Goal: Transaction & Acquisition: Purchase product/service

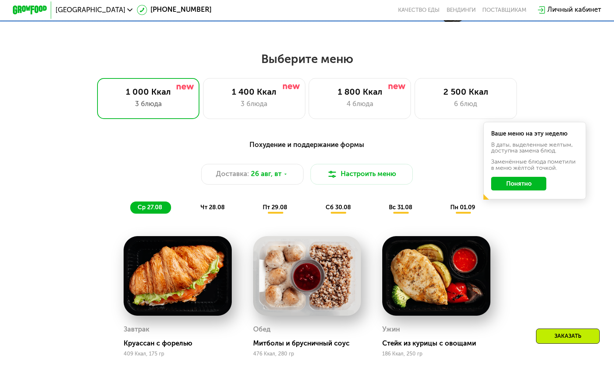
scroll to position [314, 0]
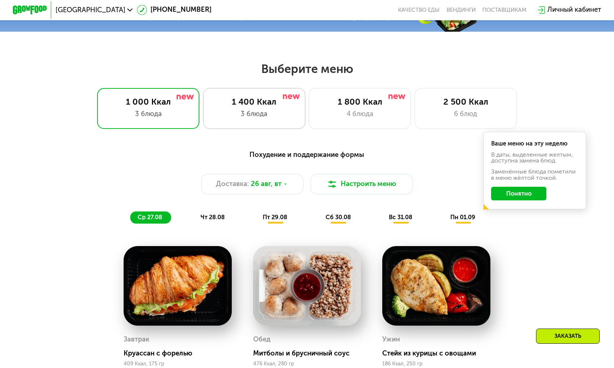
click at [309, 119] on div "1 400 Ккал 3 блюда" at bounding box center [360, 108] width 102 height 41
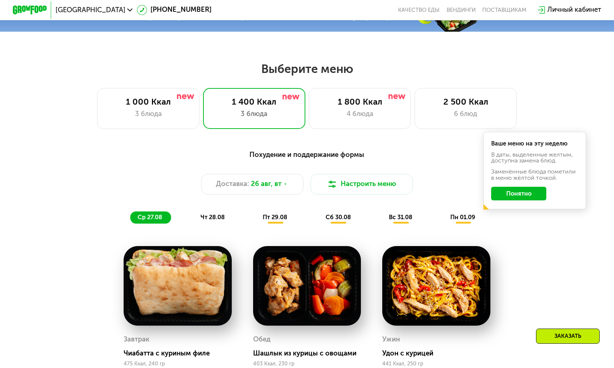
click at [517, 192] on button "Понятно" at bounding box center [518, 194] width 55 height 14
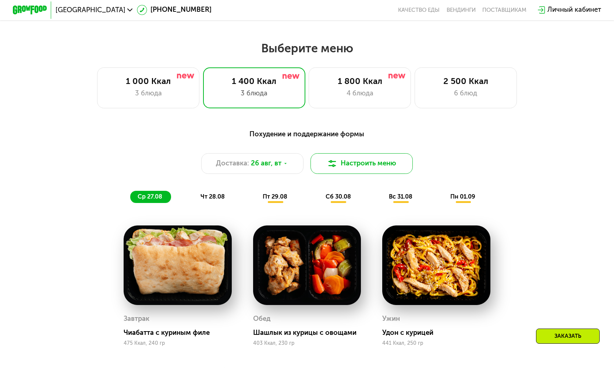
scroll to position [334, 0]
click at [223, 195] on span "чт 28.08" at bounding box center [213, 196] width 24 height 7
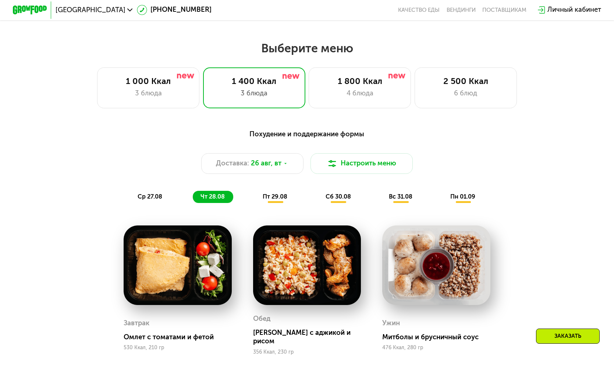
click at [318, 198] on div "пт 29.08" at bounding box center [339, 197] width 42 height 12
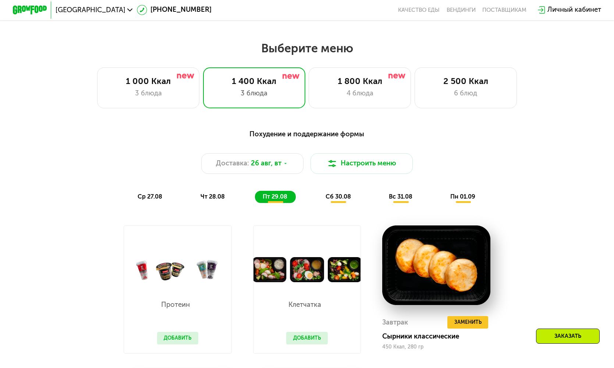
click at [381, 196] on div "сб 30.08" at bounding box center [401, 197] width 40 height 12
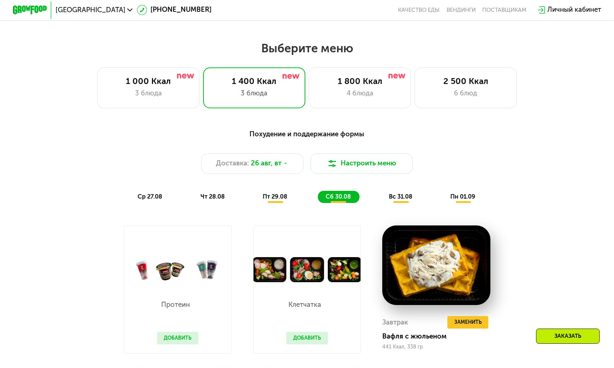
click at [402, 199] on span "вс 31.08" at bounding box center [401, 196] width 24 height 7
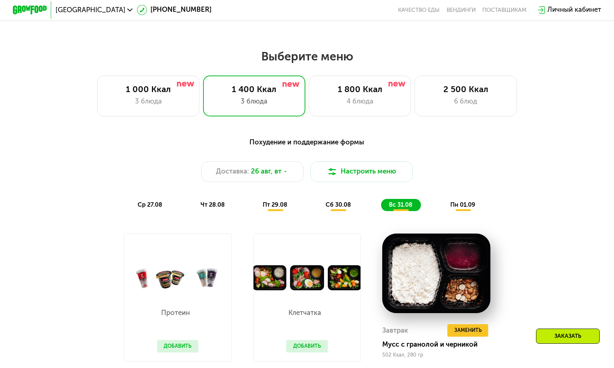
scroll to position [309, 0]
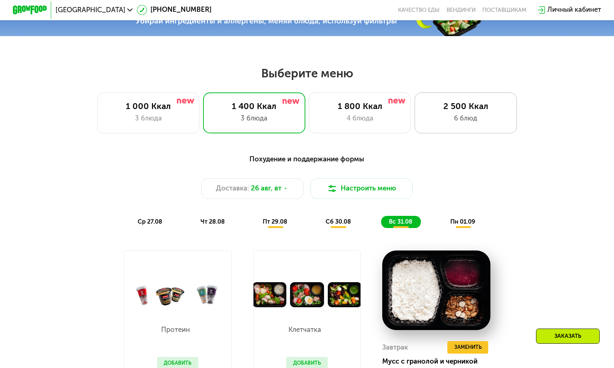
click at [463, 122] on div "6 блюд" at bounding box center [466, 118] width 85 height 10
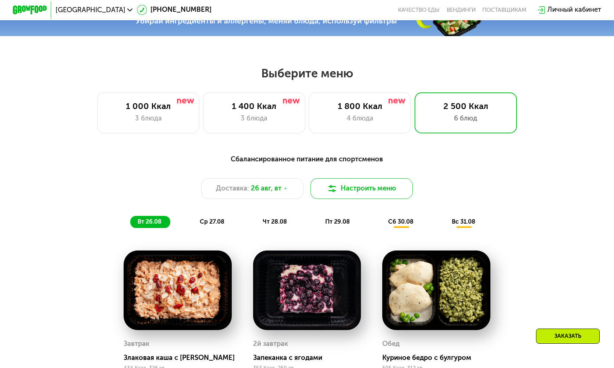
click at [379, 190] on button "Настроить меню" at bounding box center [362, 188] width 102 height 21
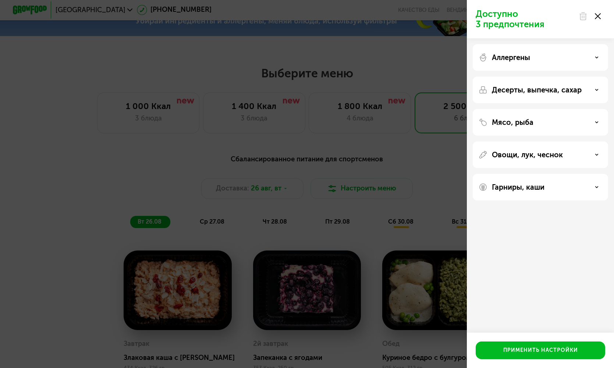
click at [600, 19] on icon at bounding box center [598, 16] width 6 height 6
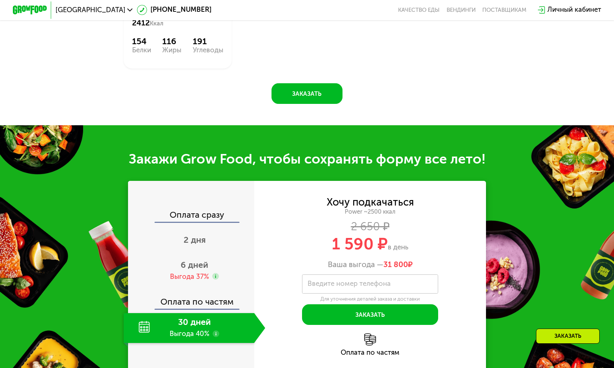
scroll to position [0, 0]
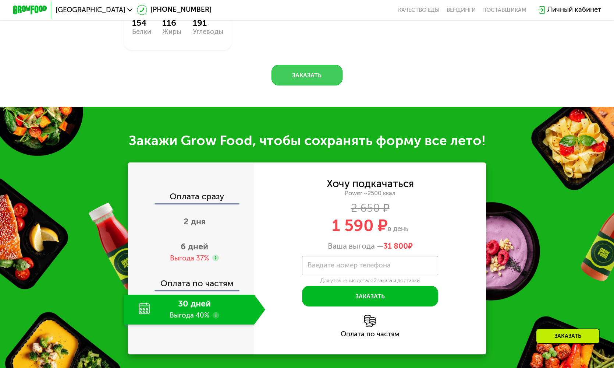
click at [315, 73] on button "Заказать" at bounding box center [307, 75] width 71 height 21
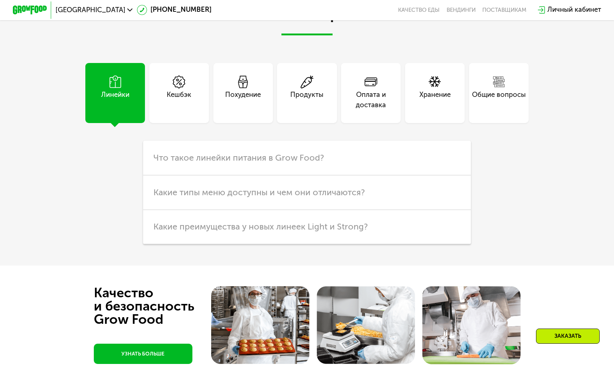
click at [186, 99] on div "Кешбэк" at bounding box center [179, 100] width 25 height 21
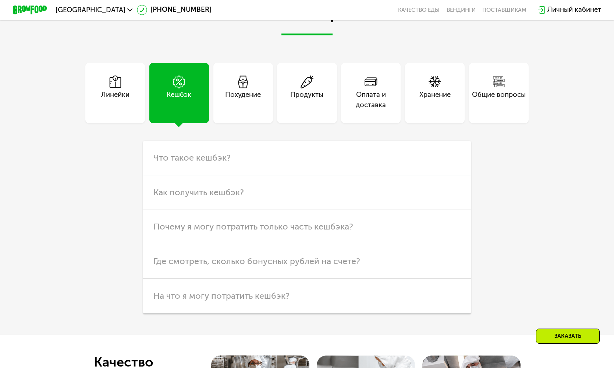
click at [487, 103] on div "Общие вопросы" at bounding box center [499, 100] width 54 height 21
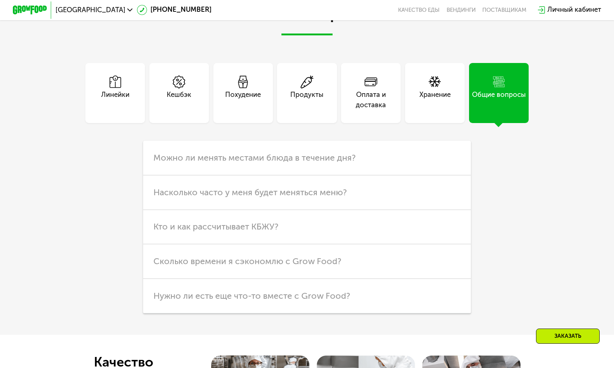
click at [432, 107] on div "Хранение" at bounding box center [435, 93] width 60 height 60
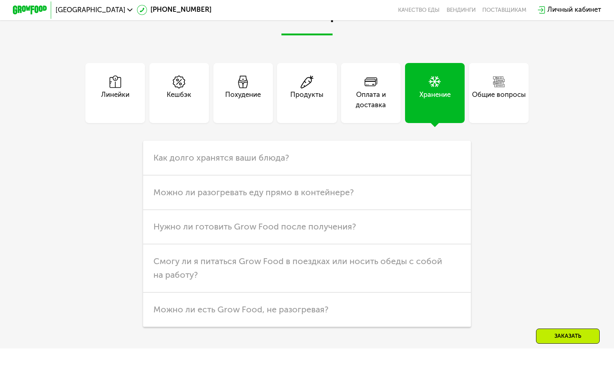
click at [302, 99] on div "Продукты" at bounding box center [306, 100] width 33 height 21
